Goal: Task Accomplishment & Management: Manage account settings

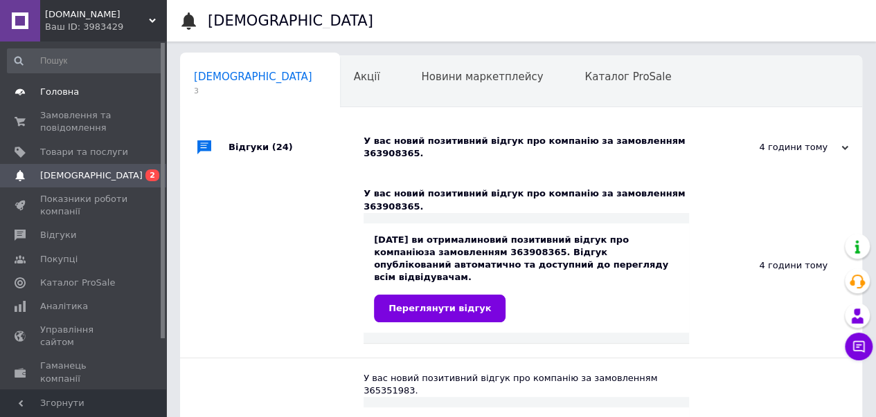
scroll to position [0, 4]
click at [60, 114] on span "Замовлення та повідомлення" at bounding box center [84, 121] width 88 height 25
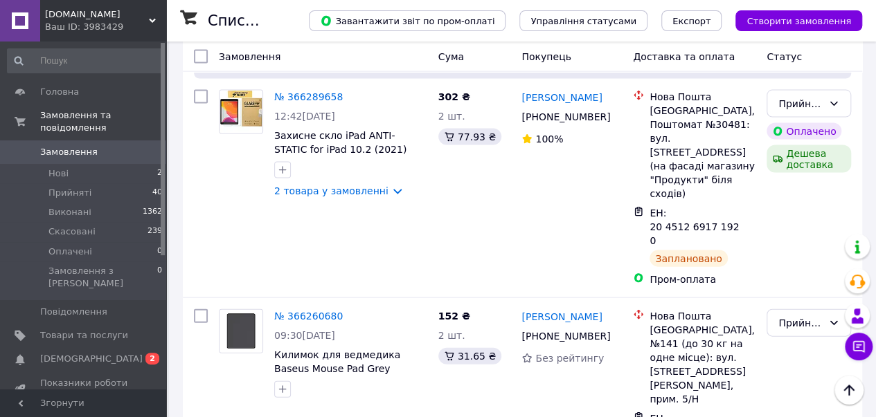
scroll to position [1437, 0]
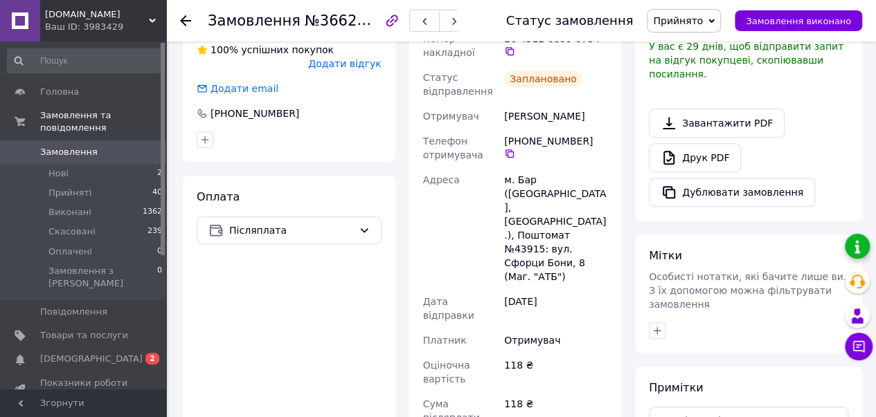
scroll to position [381, 0]
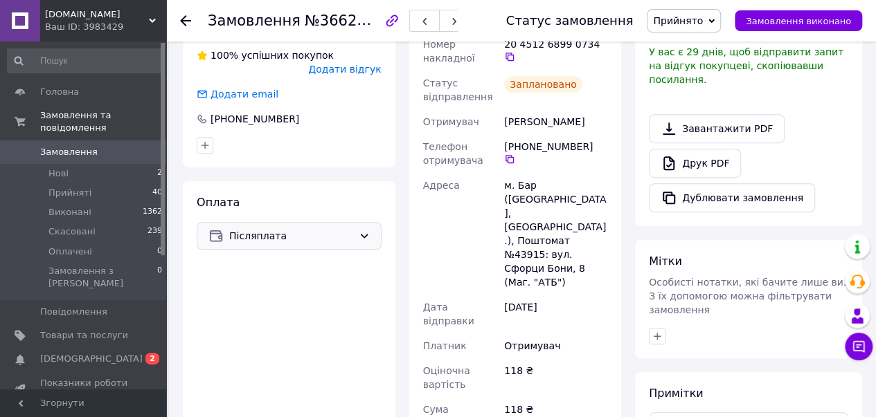
click at [367, 231] on icon at bounding box center [364, 236] width 11 height 11
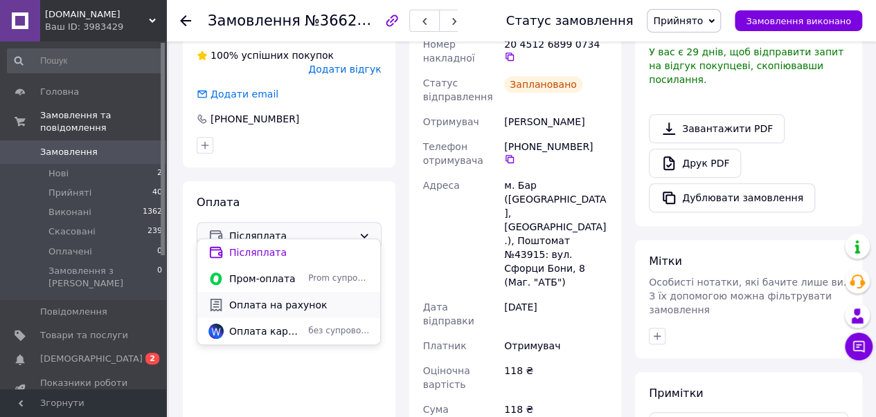
click at [292, 308] on span "Оплата на рахунок" at bounding box center [299, 305] width 140 height 14
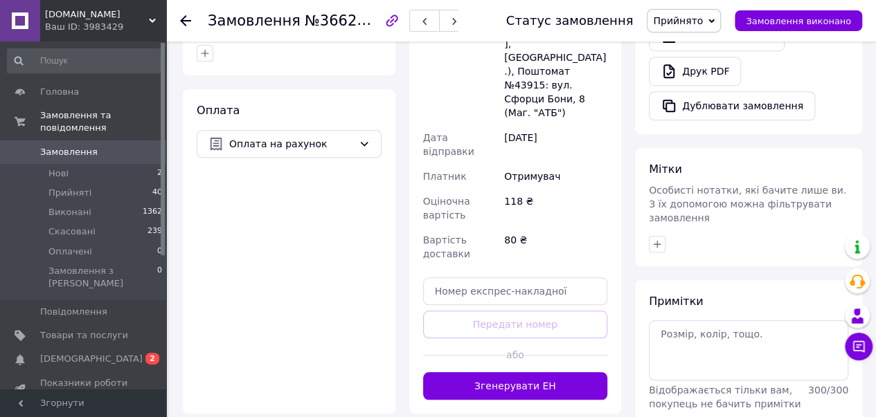
scroll to position [470, 0]
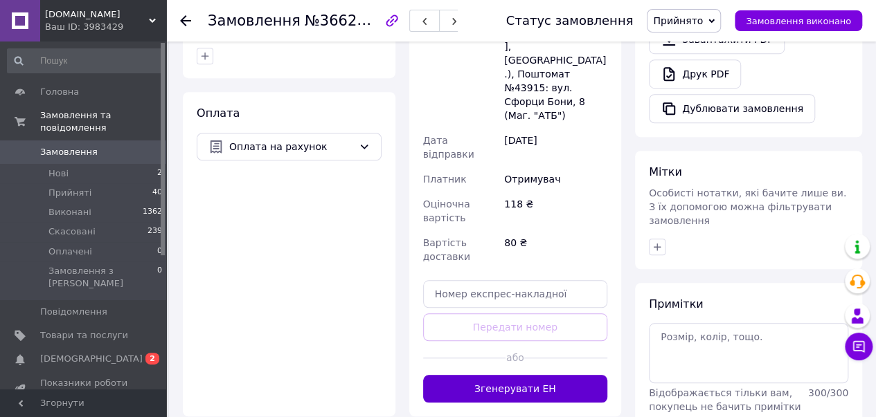
click at [539, 375] on button "Згенерувати ЕН" at bounding box center [515, 389] width 185 height 28
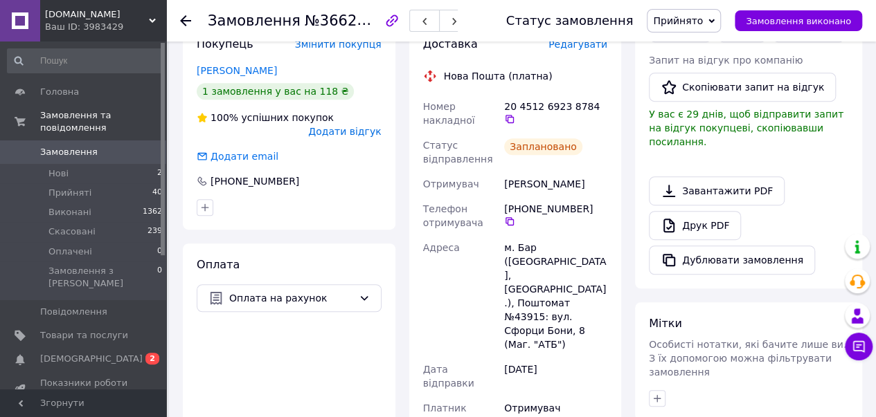
scroll to position [317, 0]
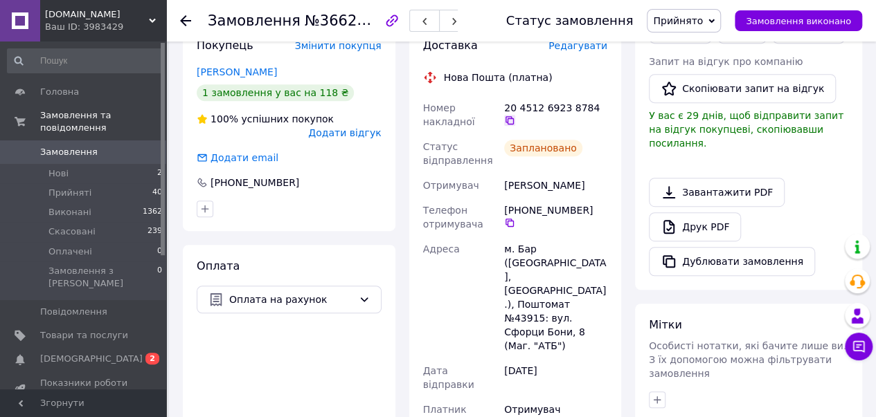
click at [515, 115] on icon at bounding box center [509, 120] width 11 height 11
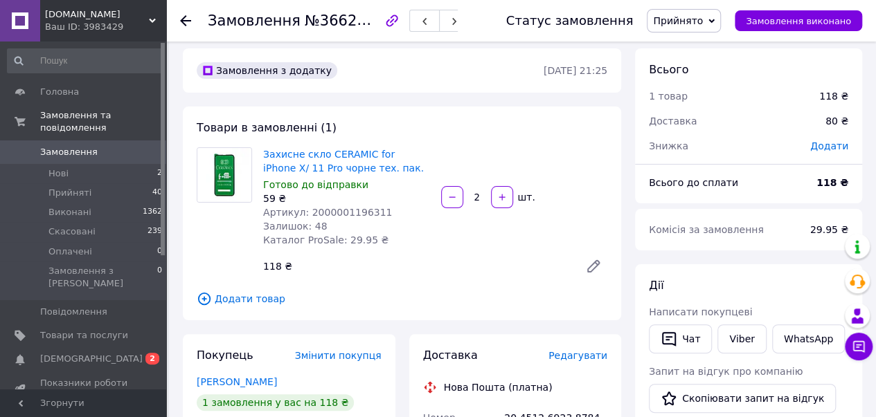
scroll to position [4, 0]
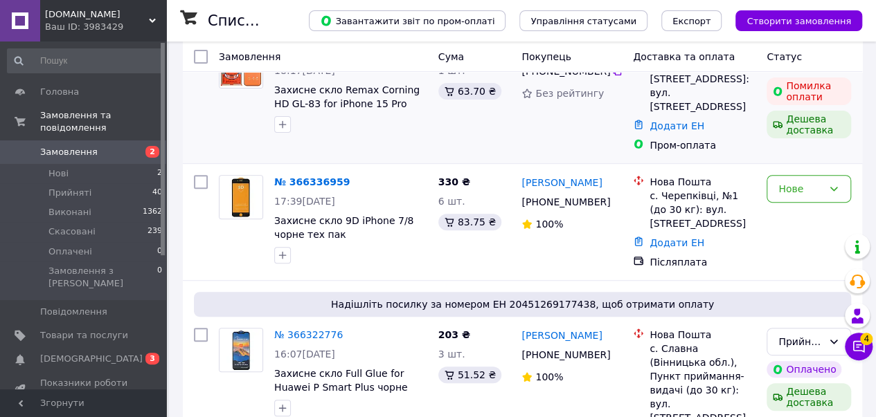
scroll to position [208, 0]
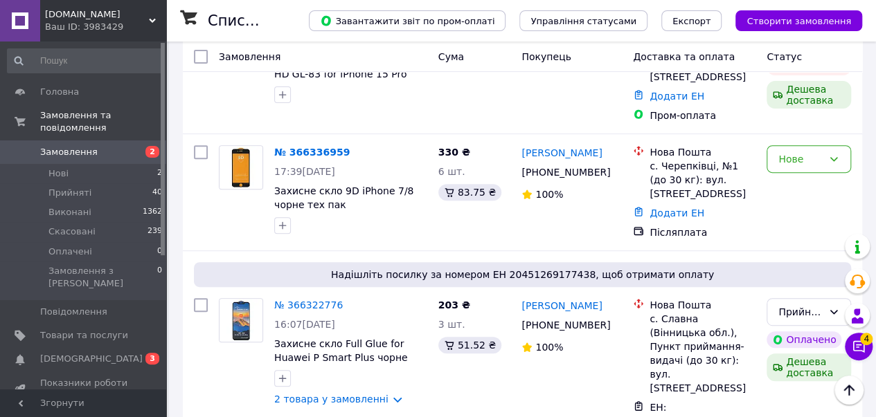
click at [313, 147] on link "№ 366336959" at bounding box center [311, 152] width 75 height 11
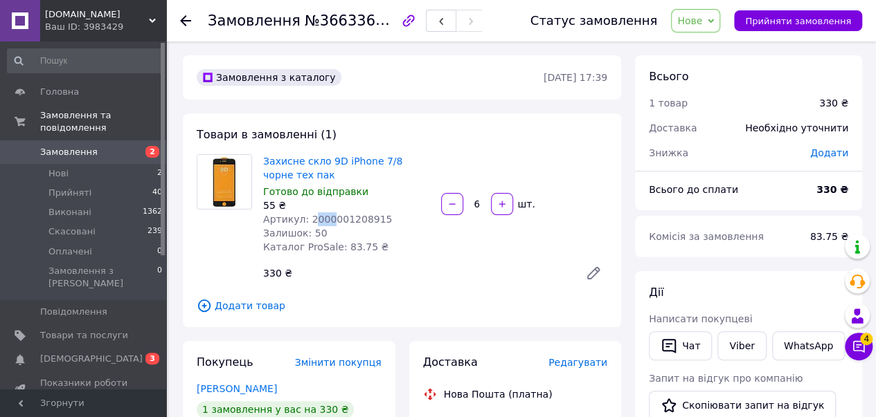
drag, startPoint x: 307, startPoint y: 221, endPoint x: 318, endPoint y: 213, distance: 13.3
click at [325, 214] on span "Артикул: 2000001208915" at bounding box center [327, 219] width 129 height 11
drag, startPoint x: 304, startPoint y: 221, endPoint x: 374, endPoint y: 224, distance: 70.0
click at [374, 224] on div "Артикул: 2000001208915" at bounding box center [346, 220] width 167 height 14
copy span "2000001208915"
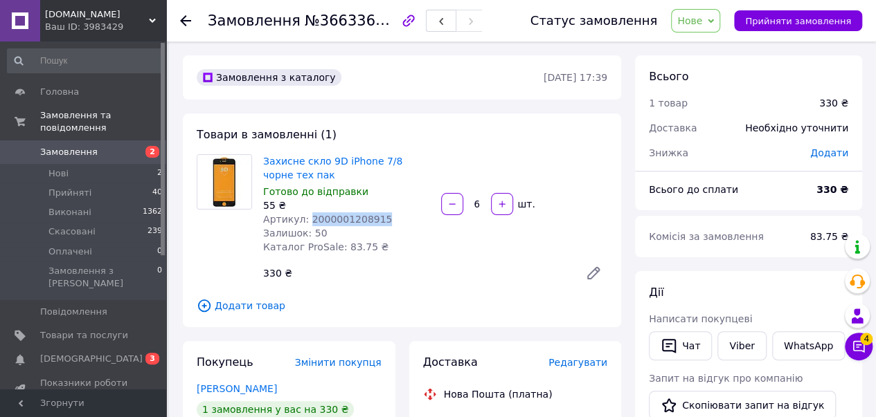
click at [720, 20] on div "Нове Прийнято Виконано Скасовано Оплачено" at bounding box center [695, 21] width 49 height 24
click at [713, 48] on li "Прийнято" at bounding box center [703, 48] width 64 height 21
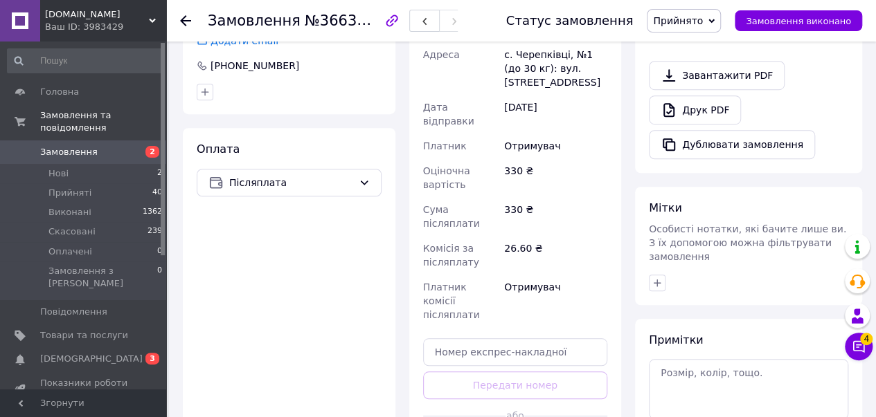
scroll to position [433, 0]
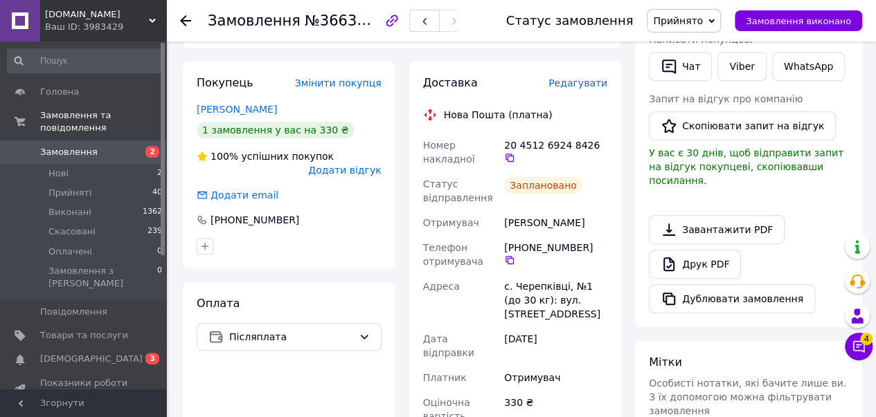
scroll to position [271, 0]
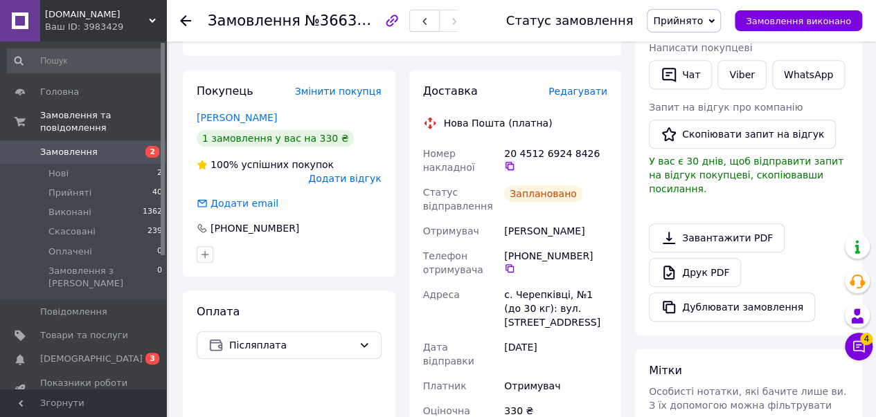
click at [515, 161] on icon at bounding box center [509, 166] width 11 height 11
click at [735, 76] on link "Viber" at bounding box center [741, 74] width 48 height 29
click at [860, 351] on icon at bounding box center [859, 347] width 12 height 12
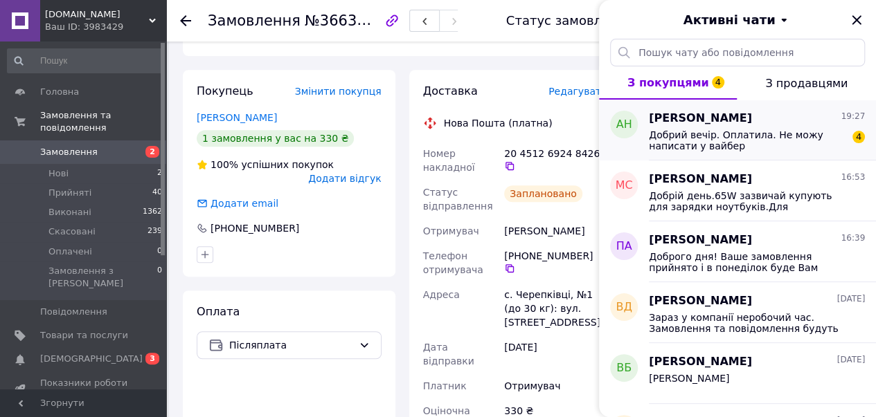
click at [741, 127] on div "Добрий вечір. Оплатила. Не можу написати у вайбер 4" at bounding box center [757, 139] width 216 height 25
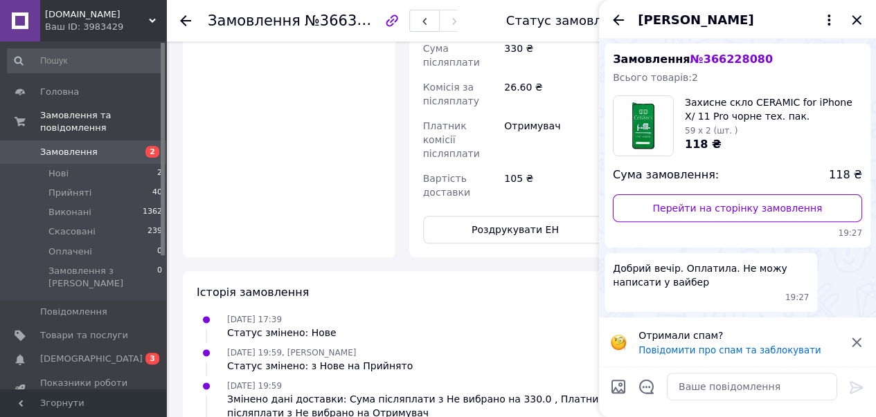
scroll to position [291, 0]
click at [746, 399] on textarea at bounding box center [752, 387] width 170 height 28
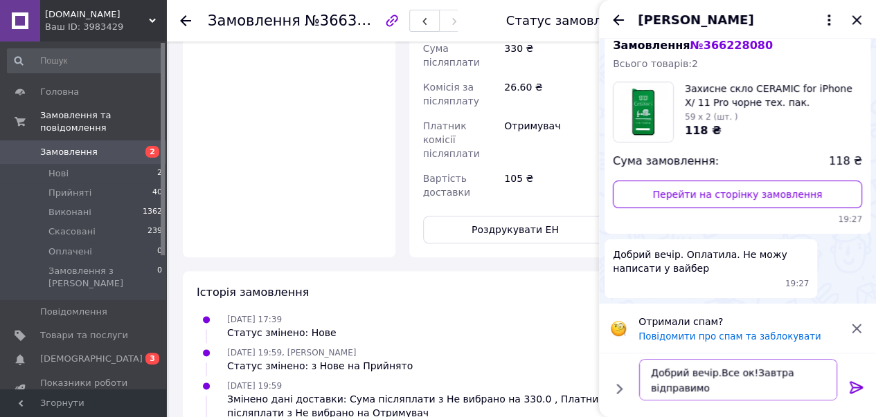
type textarea "Добрий вечір.Все ок!Завтра відправимо"
click at [856, 387] on icon at bounding box center [856, 387] width 17 height 17
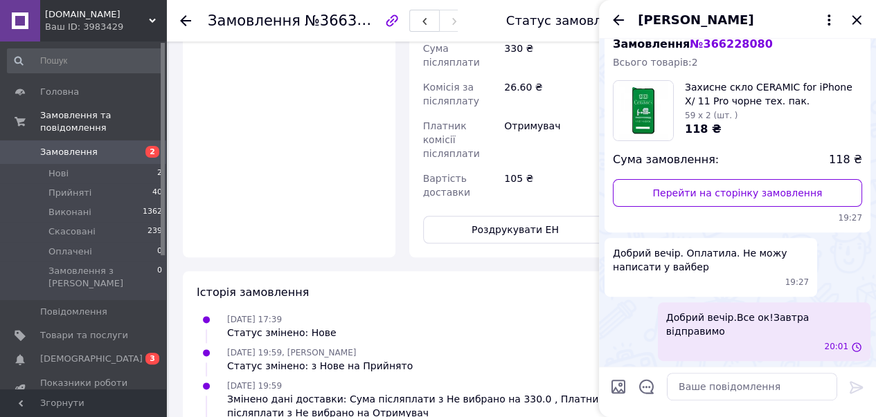
scroll to position [337, 0]
click at [858, 23] on icon "Закрити" at bounding box center [855, 19] width 9 height 9
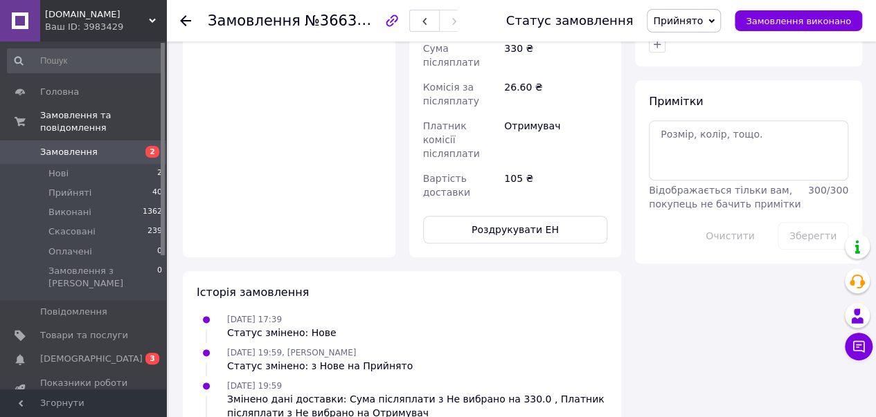
click at [186, 16] on icon at bounding box center [185, 20] width 11 height 11
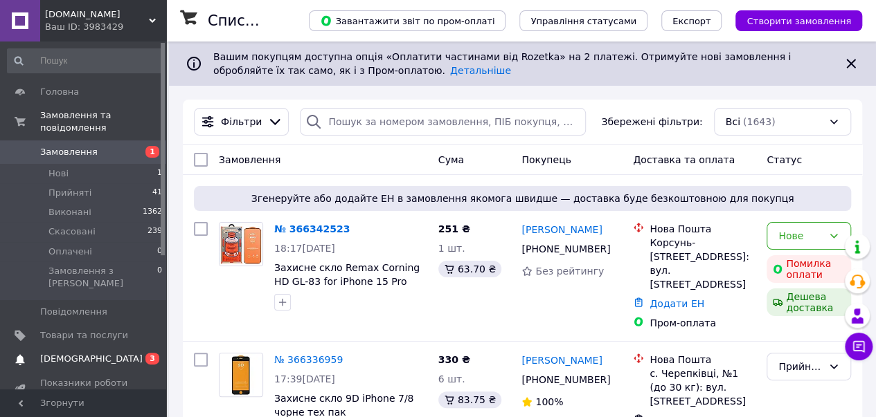
click at [70, 347] on link "[DEMOGRAPHIC_DATA] 0 3" at bounding box center [85, 359] width 170 height 24
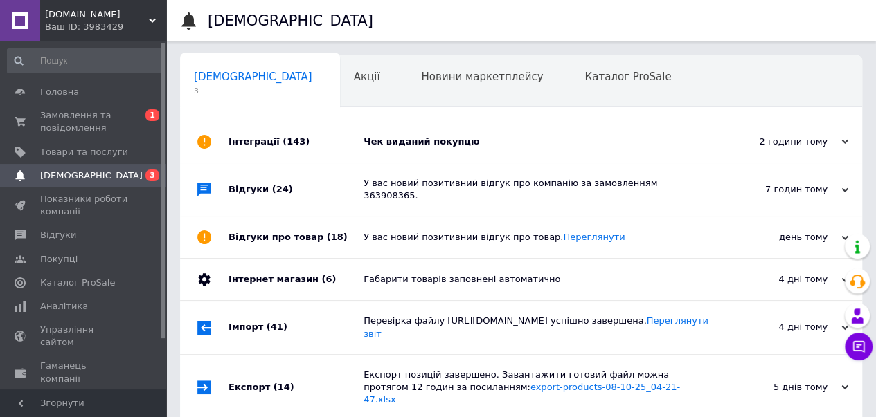
scroll to position [0, 4]
click at [93, 114] on span "Замовлення та повідомлення" at bounding box center [84, 121] width 88 height 25
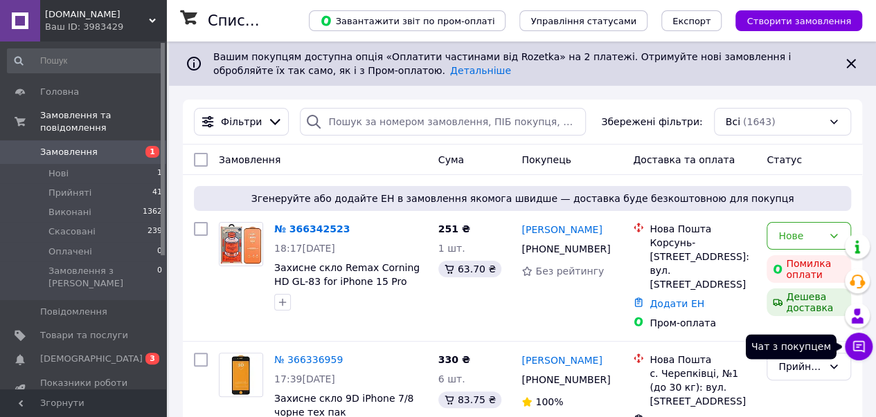
click at [862, 341] on icon at bounding box center [858, 347] width 14 height 14
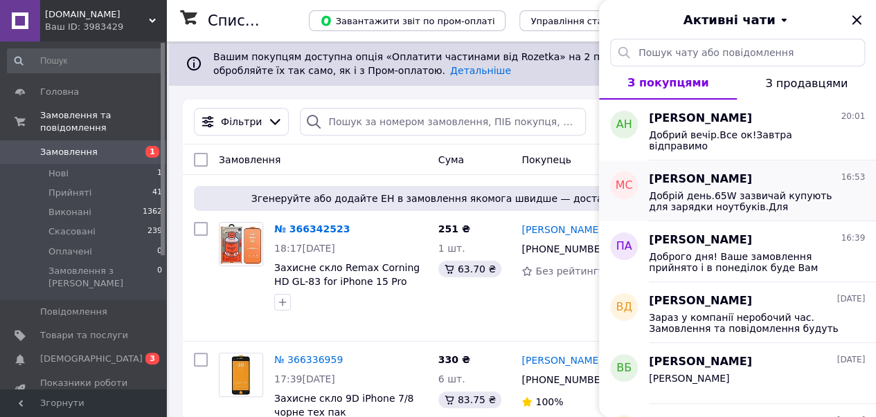
click at [775, 197] on span "Добрій день.65W зазвичай купують для зарядки ноутбуків.Для смартфону буде доста…" at bounding box center [747, 201] width 197 height 22
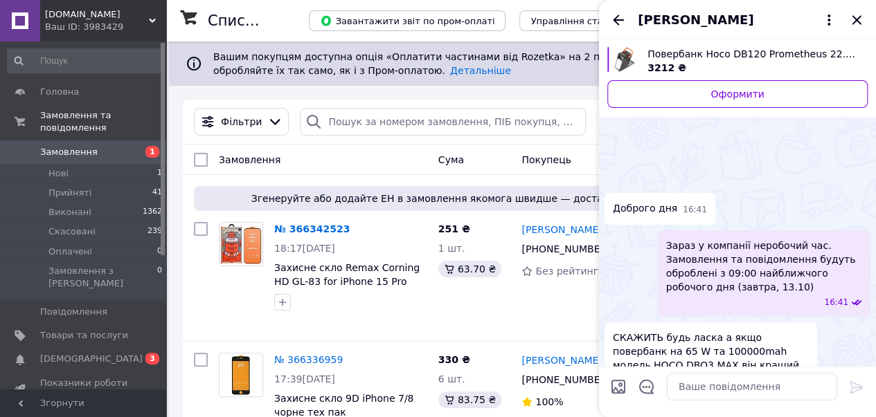
scroll to position [241, 0]
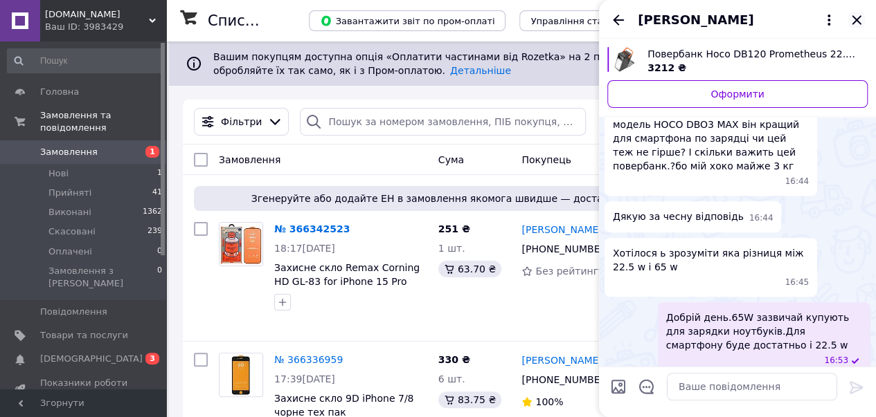
click at [860, 20] on icon "Закрити" at bounding box center [856, 20] width 17 height 17
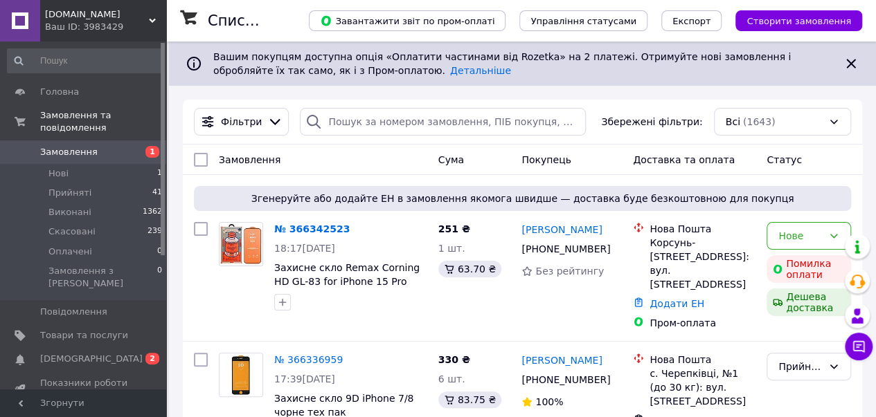
click at [73, 353] on span "[DEMOGRAPHIC_DATA]" at bounding box center [91, 359] width 102 height 12
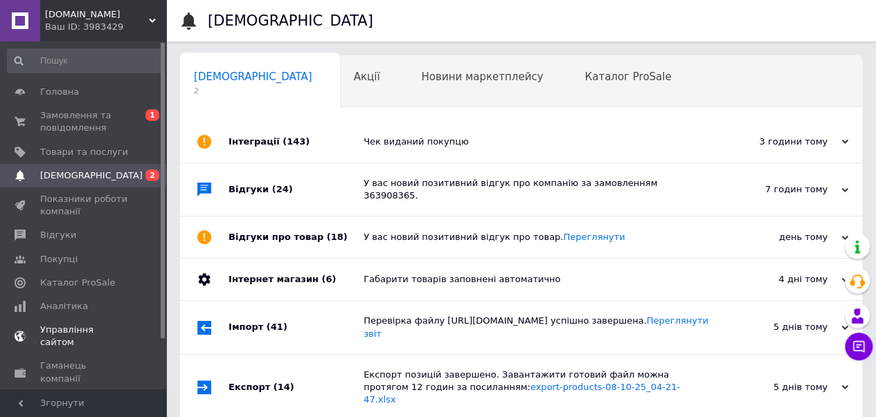
scroll to position [0, 4]
